Goal: Navigation & Orientation: Find specific page/section

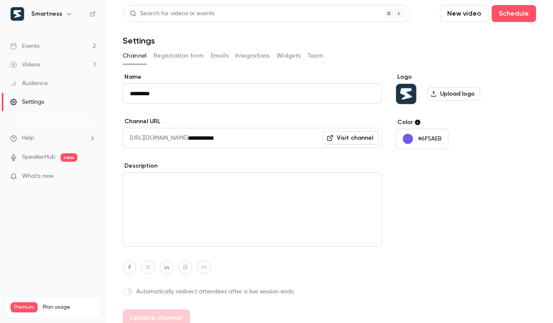
click at [47, 44] on link "Events 2" at bounding box center [53, 46] width 106 height 19
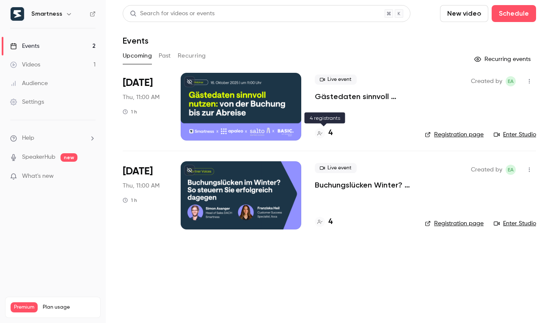
click at [329, 131] on h4 "4" at bounding box center [330, 132] width 4 height 11
